Goal: Obtain resource: Obtain resource

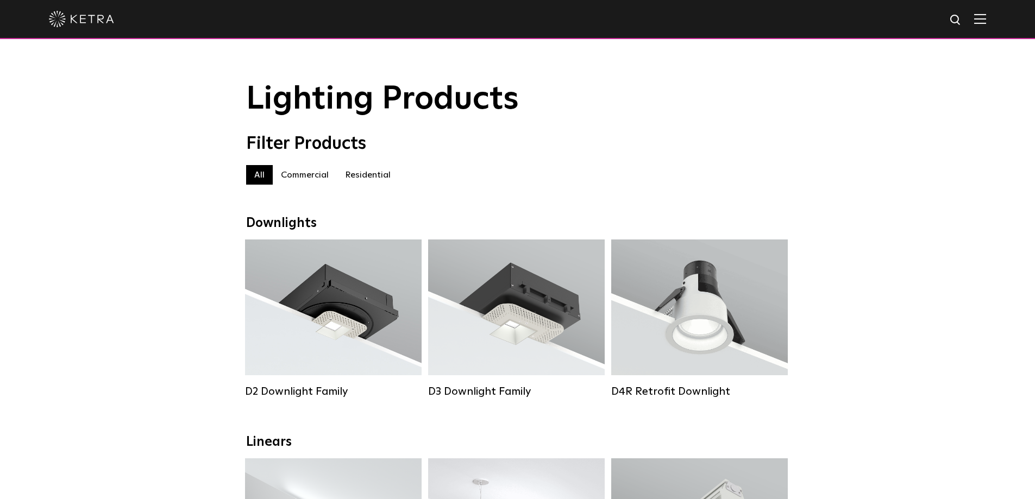
scroll to position [54, 0]
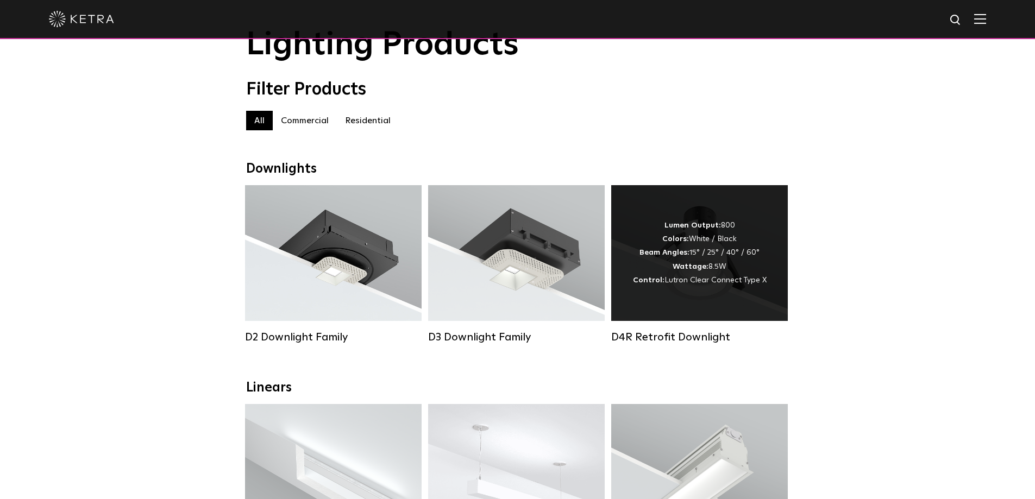
drag, startPoint x: 307, startPoint y: 339, endPoint x: 768, endPoint y: 348, distance: 460.7
click at [307, 339] on div "D2 Downlight Family" at bounding box center [333, 337] width 177 height 13
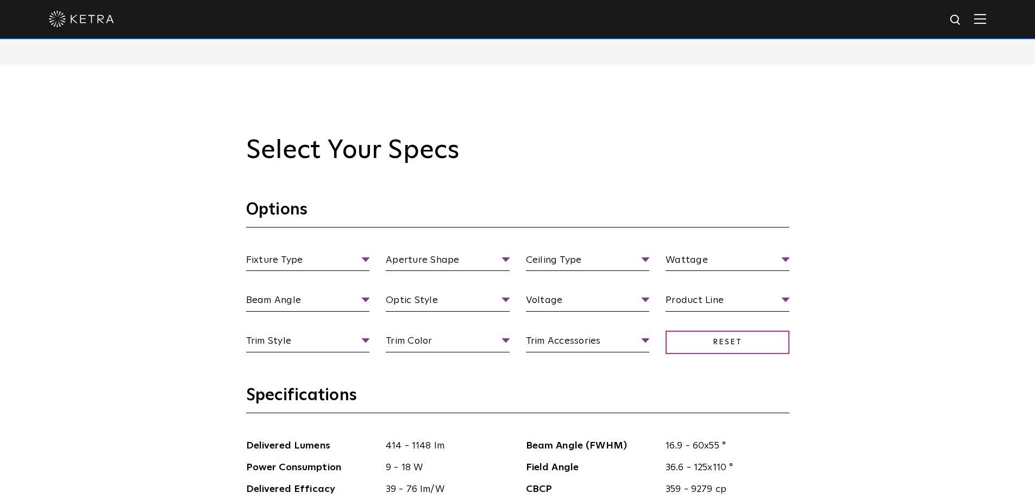
scroll to position [978, 0]
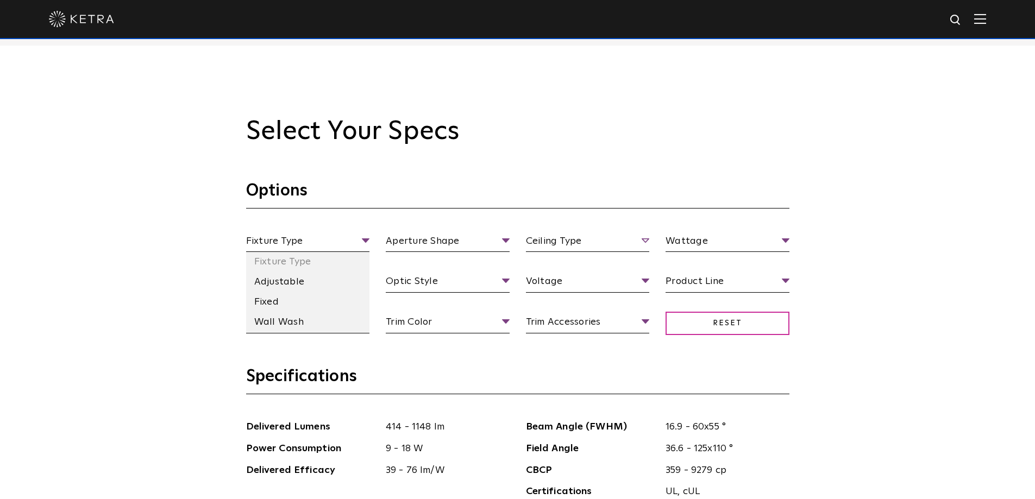
drag, startPoint x: 263, startPoint y: 303, endPoint x: 608, endPoint y: 235, distance: 351.5
click at [263, 303] on li "Fixed" at bounding box center [308, 302] width 124 height 20
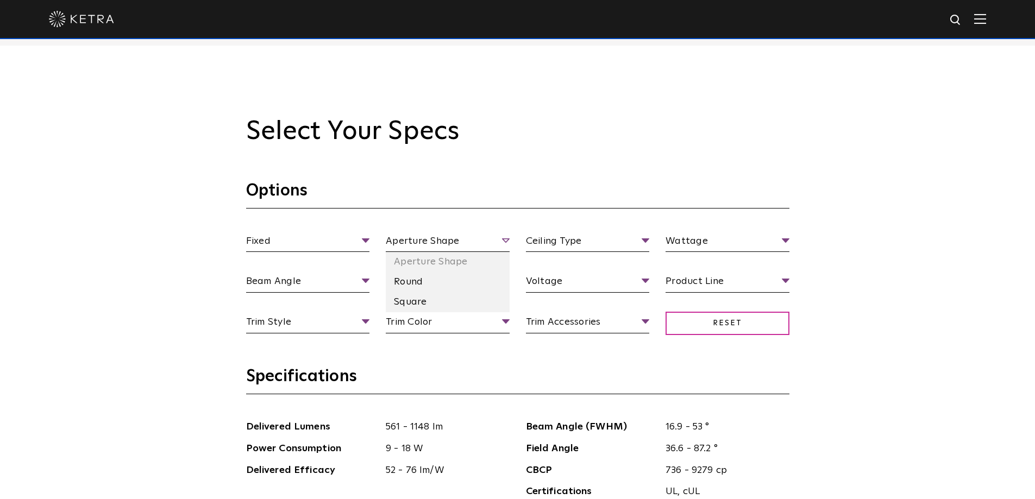
click at [492, 237] on span "Aperture Shape" at bounding box center [448, 243] width 124 height 19
click at [405, 281] on li "Round" at bounding box center [448, 282] width 124 height 20
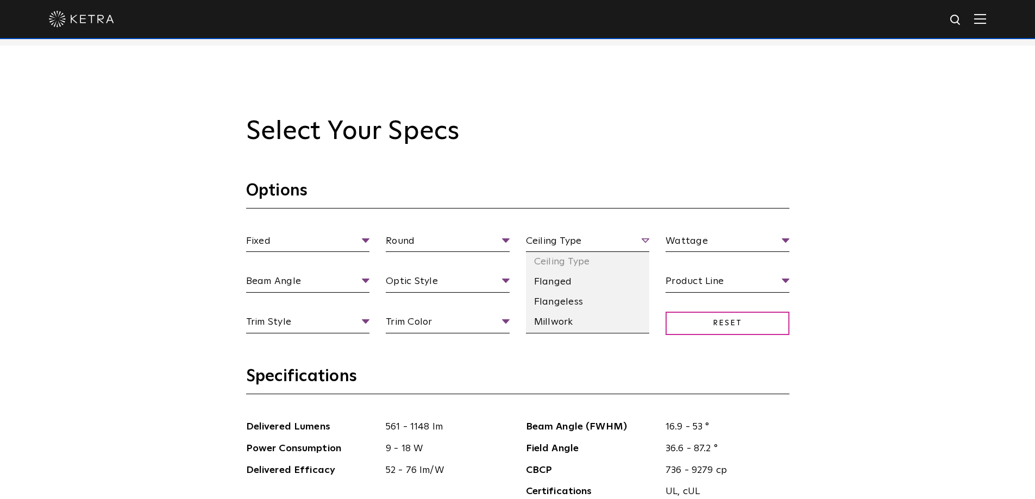
click at [646, 237] on span "Ceiling Type" at bounding box center [588, 243] width 124 height 19
click at [592, 309] on li "Flangeless" at bounding box center [588, 302] width 124 height 20
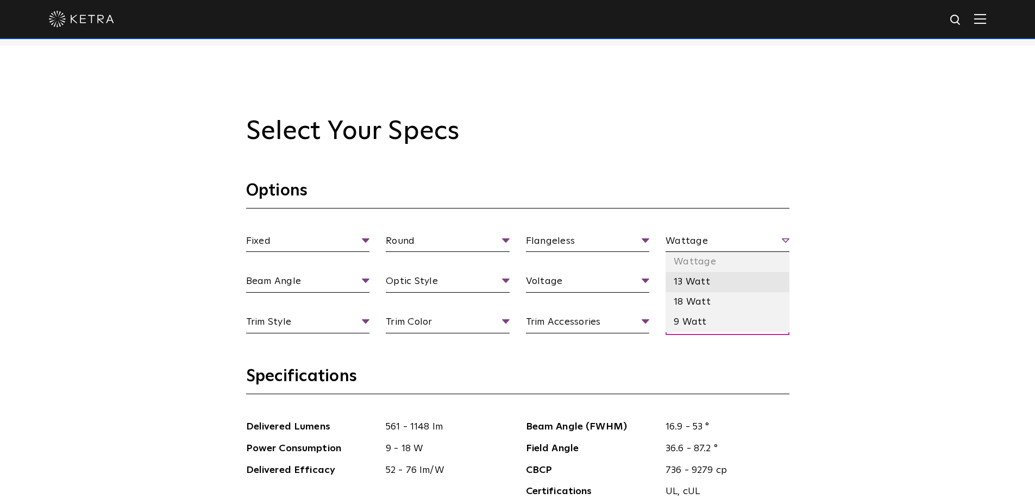
click at [709, 280] on li "13 Watt" at bounding box center [727, 282] width 124 height 20
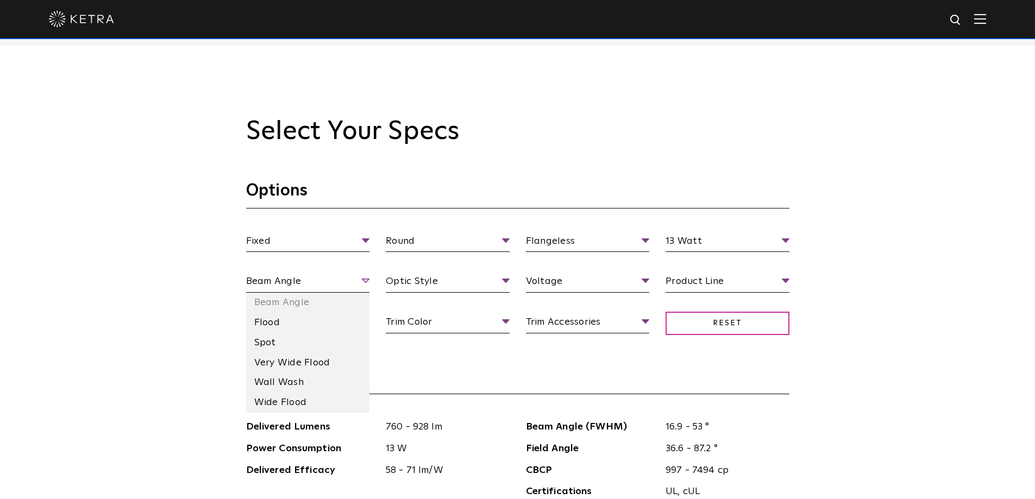
click at [363, 286] on span "Beam Angle" at bounding box center [308, 283] width 124 height 19
click at [318, 360] on li "Very Wide Flood" at bounding box center [308, 363] width 124 height 20
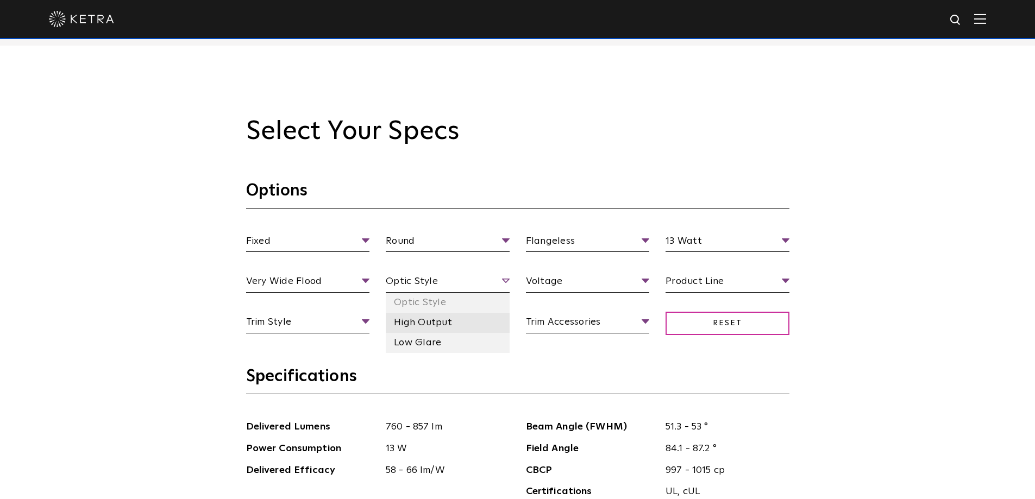
click at [432, 329] on li "High Output" at bounding box center [448, 323] width 124 height 20
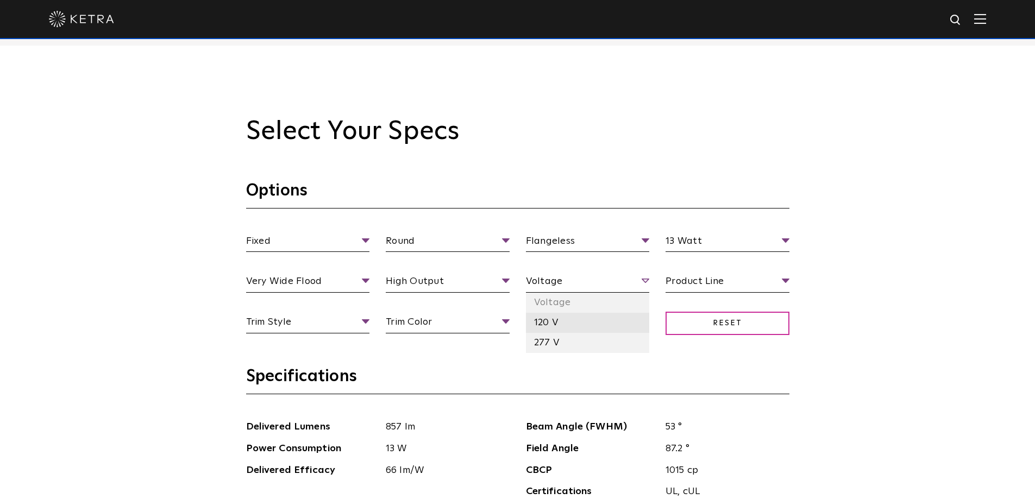
click at [560, 323] on li "120 V" at bounding box center [588, 323] width 124 height 20
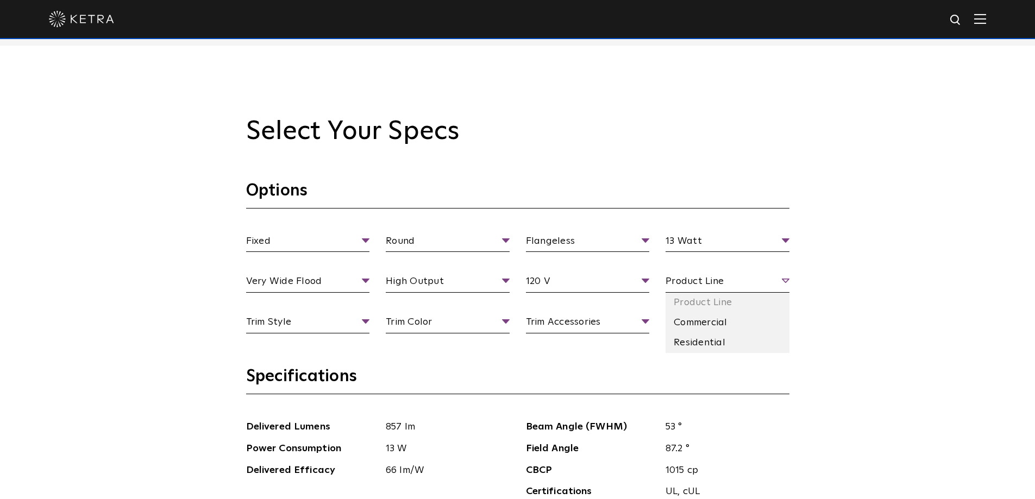
click at [756, 284] on span "Product Line" at bounding box center [727, 283] width 124 height 19
click at [718, 329] on li "Commercial" at bounding box center [727, 323] width 124 height 20
drag, startPoint x: 732, startPoint y: 277, endPoint x: 712, endPoint y: 296, distance: 28.1
click at [731, 278] on span "Commercial" at bounding box center [727, 283] width 124 height 19
click at [680, 343] on li "Residential" at bounding box center [727, 343] width 124 height 20
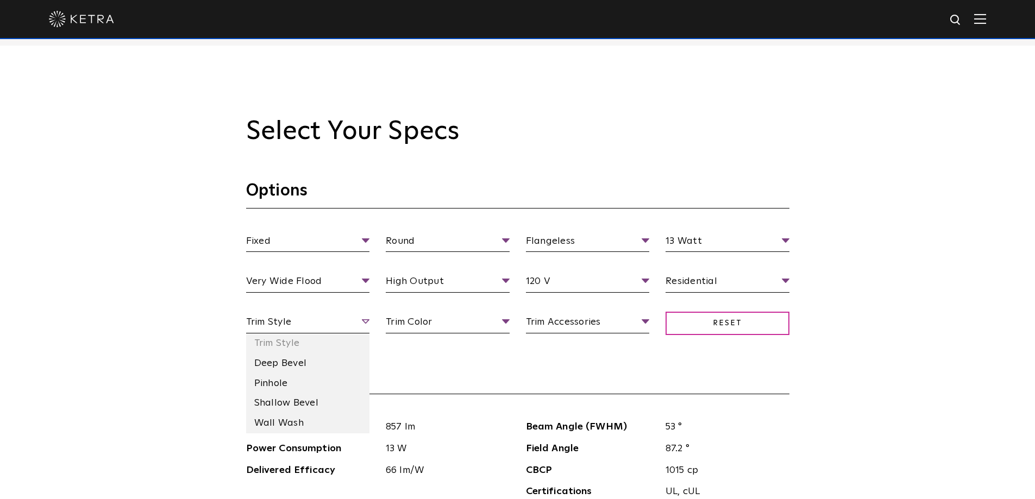
click at [353, 330] on span "Trim Style" at bounding box center [308, 324] width 124 height 19
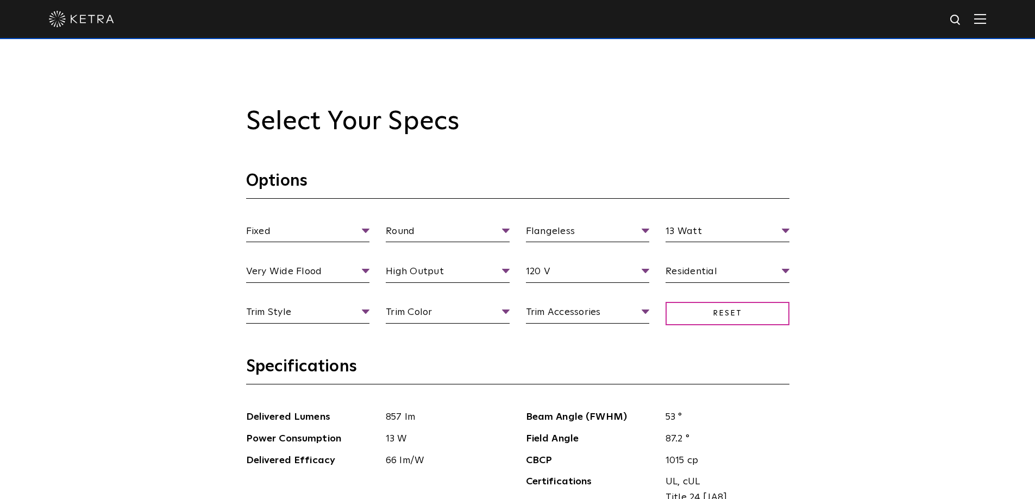
scroll to position [1032, 0]
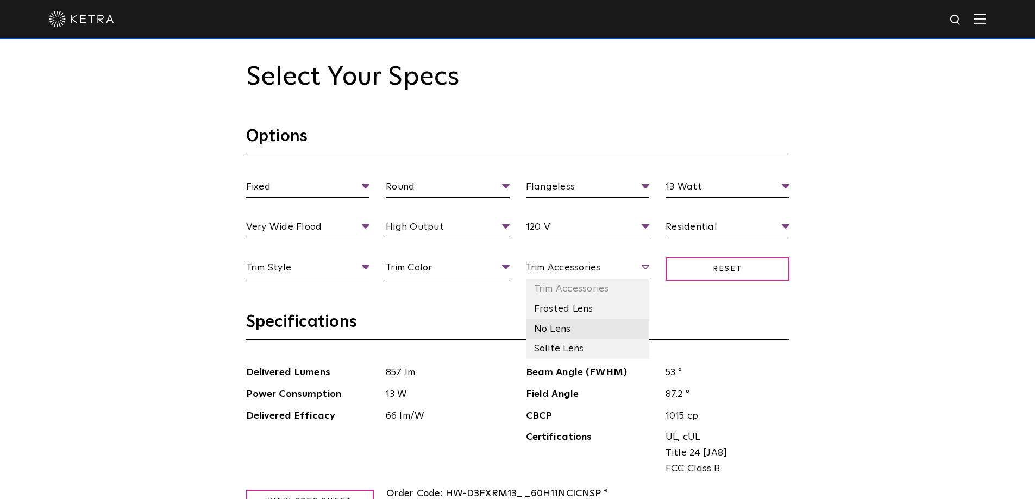
click at [570, 334] on li "No Lens" at bounding box center [588, 329] width 124 height 20
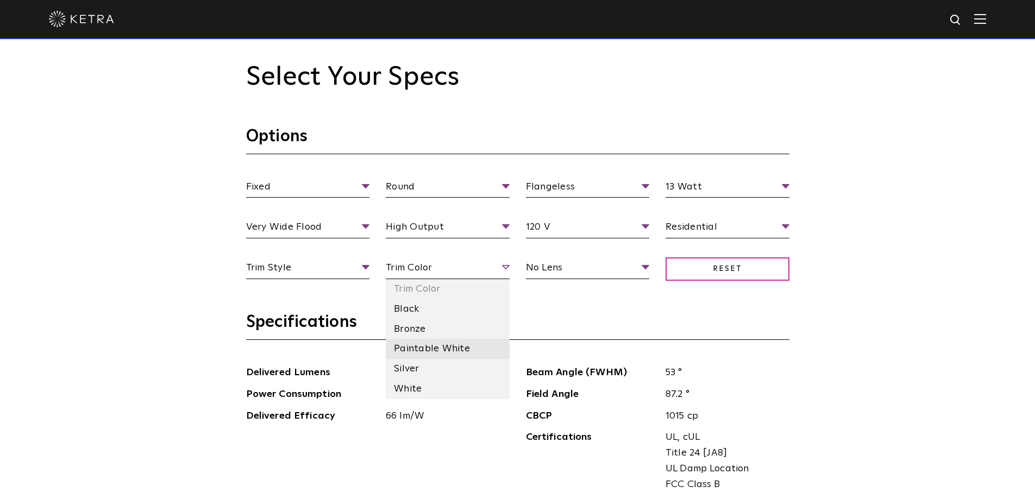
click at [443, 348] on li "Paintable White" at bounding box center [448, 349] width 124 height 20
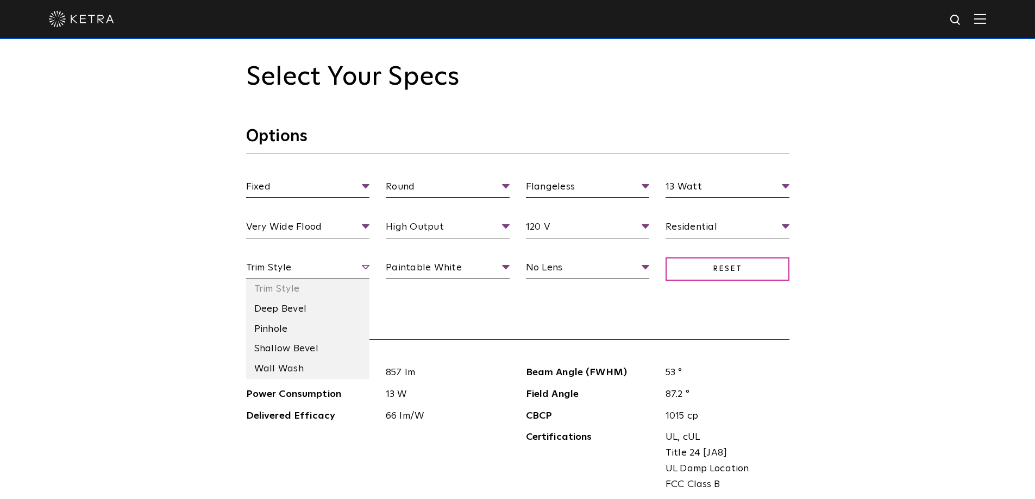
click at [329, 271] on span "Trim Style" at bounding box center [308, 269] width 124 height 19
click at [298, 344] on li "Shallow Bevel" at bounding box center [308, 349] width 124 height 20
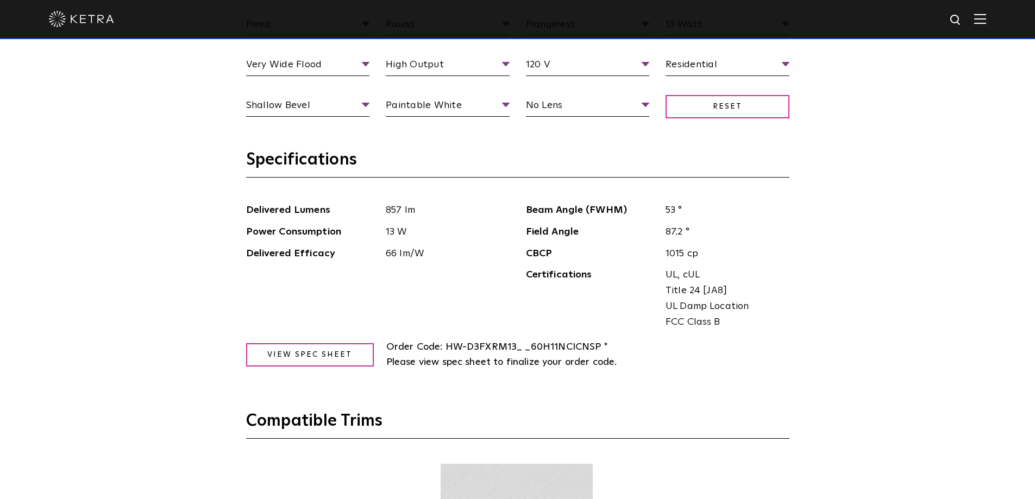
scroll to position [1195, 0]
click at [342, 348] on link "View Spec Sheet" at bounding box center [310, 354] width 128 height 23
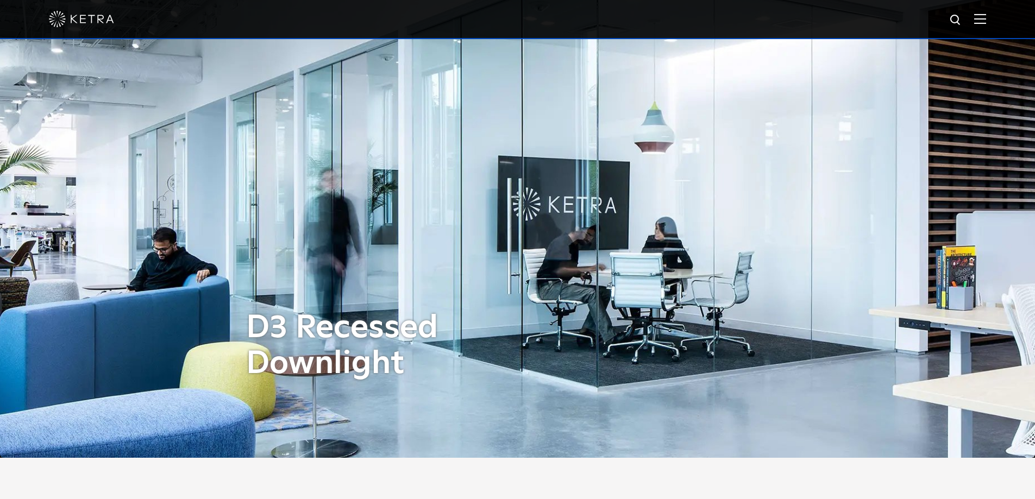
scroll to position [0, 0]
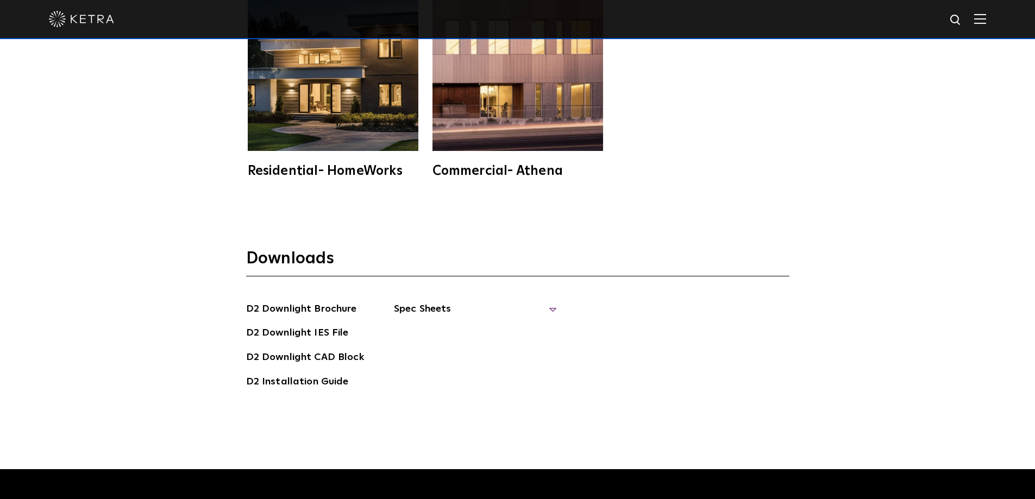
scroll to position [3038, 0]
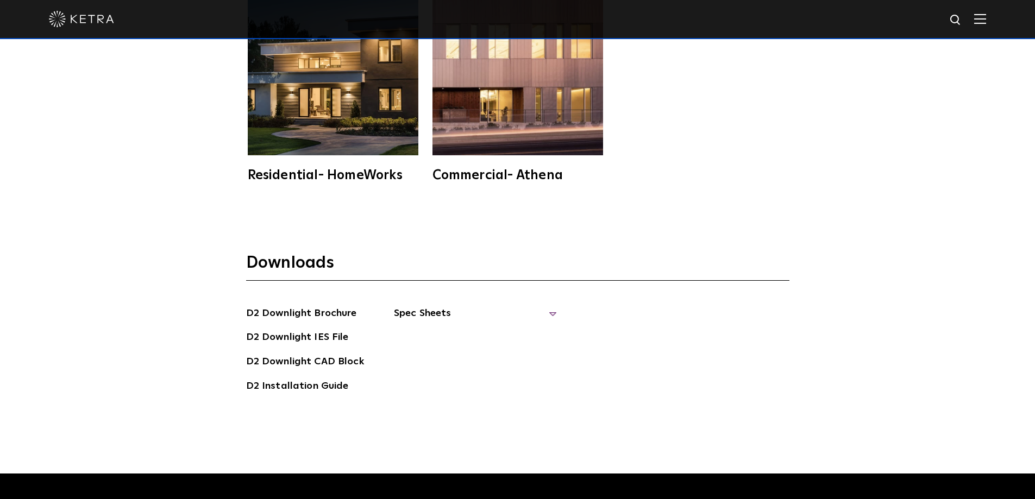
click at [548, 306] on span "Spec Sheets" at bounding box center [475, 318] width 163 height 24
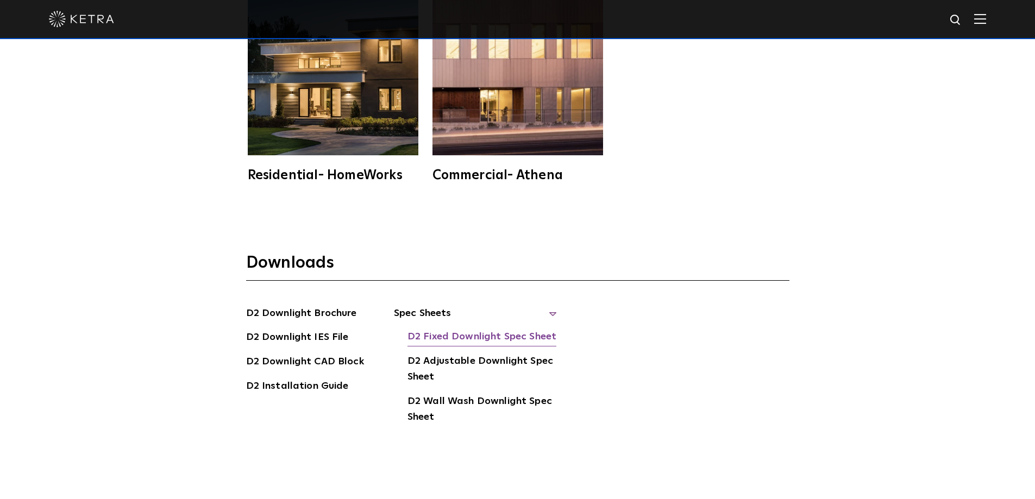
click at [473, 329] on link "D2 Fixed Downlight Spec Sheet" at bounding box center [481, 337] width 149 height 17
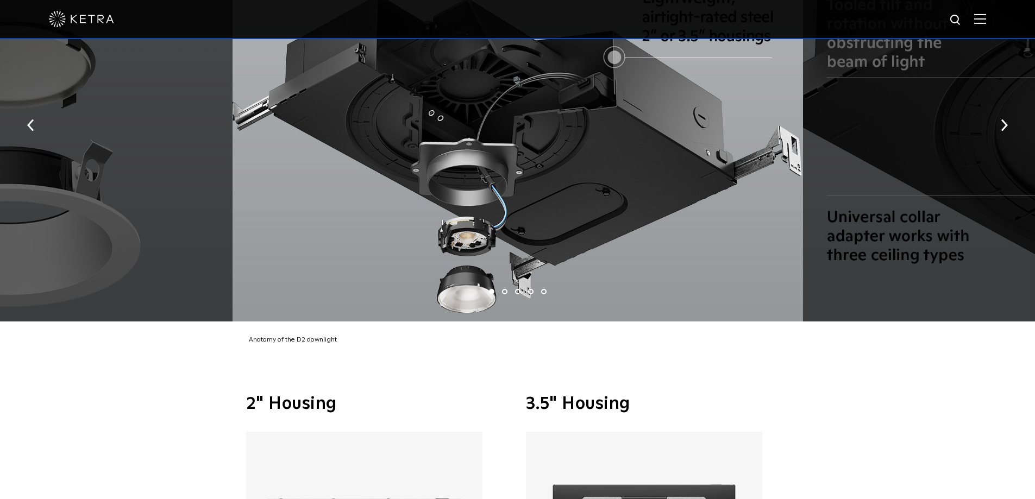
scroll to position [2114, 0]
